Goal: Task Accomplishment & Management: Use online tool/utility

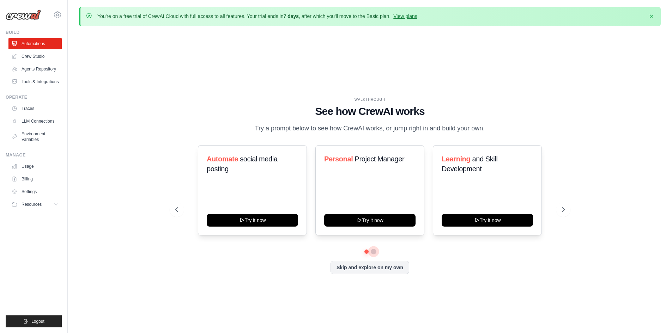
click at [373, 252] on button at bounding box center [374, 252] width 6 height 6
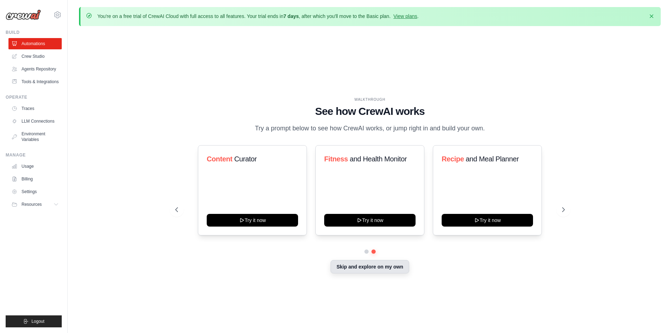
click at [377, 268] on button "Skip and explore on my own" at bounding box center [370, 266] width 79 height 13
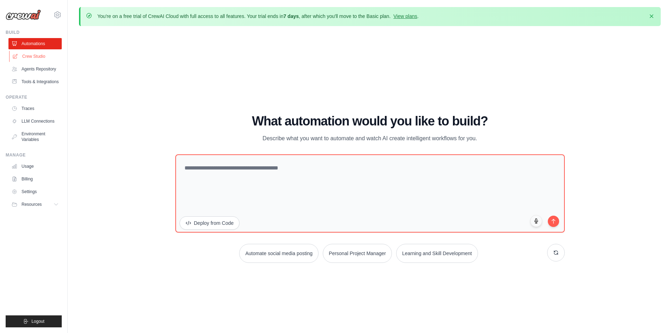
click at [39, 56] on link "Crew Studio" at bounding box center [35, 56] width 53 height 11
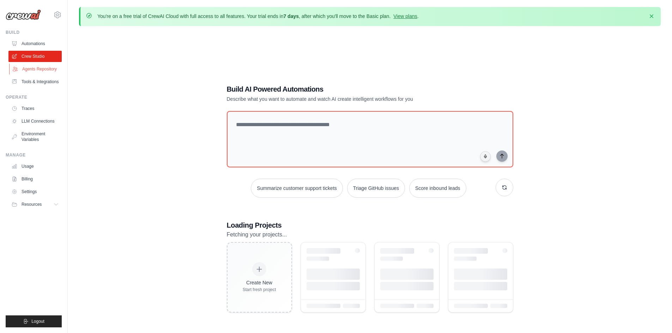
click at [29, 71] on link "Agents Repository" at bounding box center [35, 69] width 53 height 11
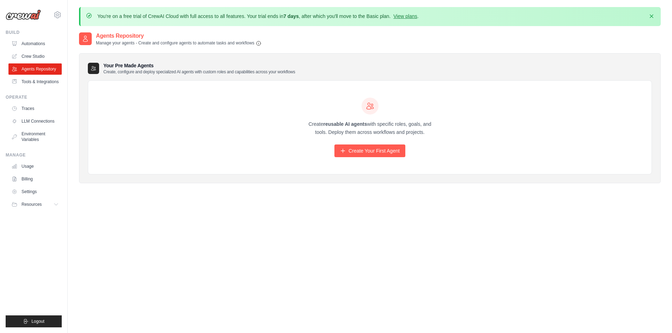
click at [379, 141] on div "Create reusable AI agents with specific roles, goals, and tools. Deploy them ac…" at bounding box center [370, 128] width 136 height 60
click at [375, 151] on link "Create Your First Agent" at bounding box center [370, 151] width 71 height 13
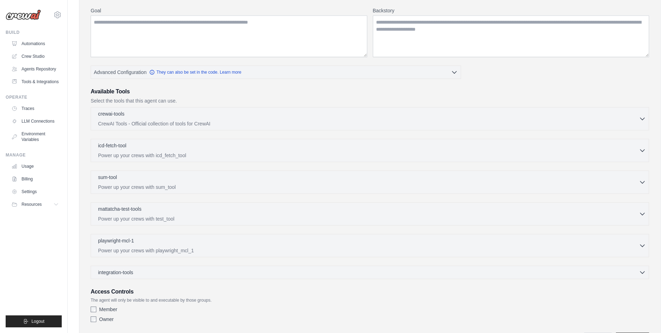
scroll to position [141, 0]
